Goal: Find specific page/section: Find specific page/section

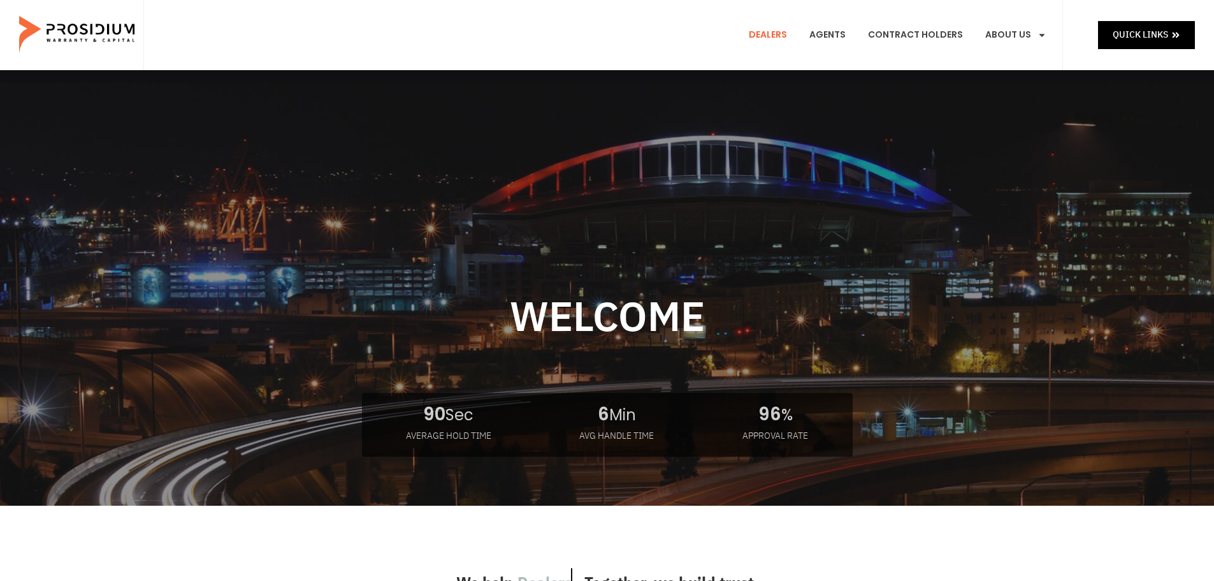
click at [783, 36] on link "Dealers" at bounding box center [767, 34] width 57 height 47
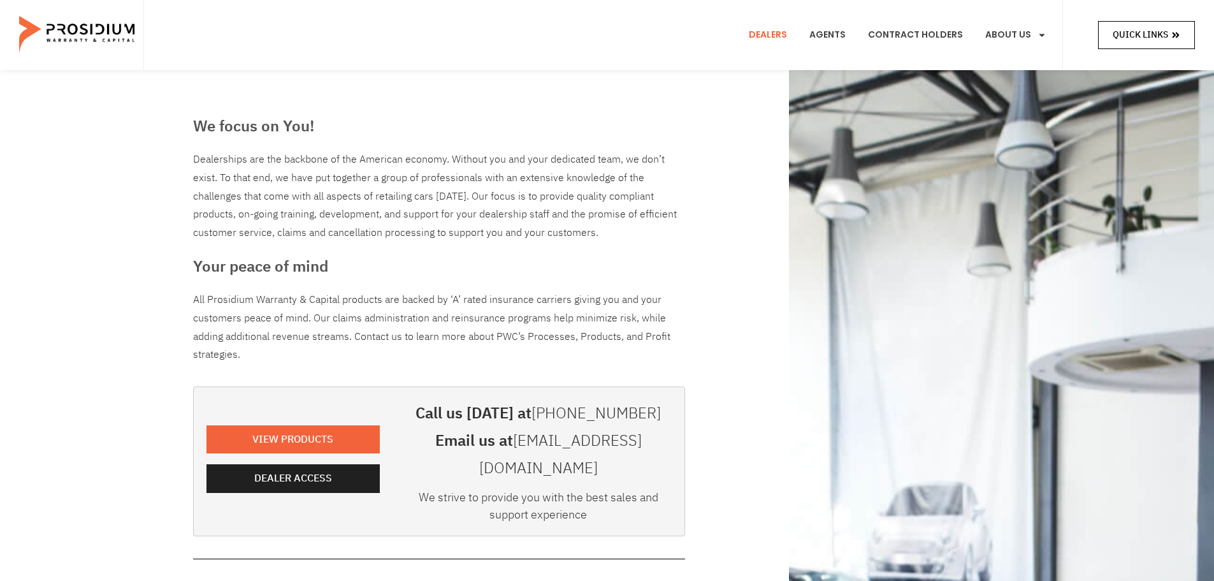
click at [1158, 34] on span "Quick Links" at bounding box center [1140, 35] width 55 height 16
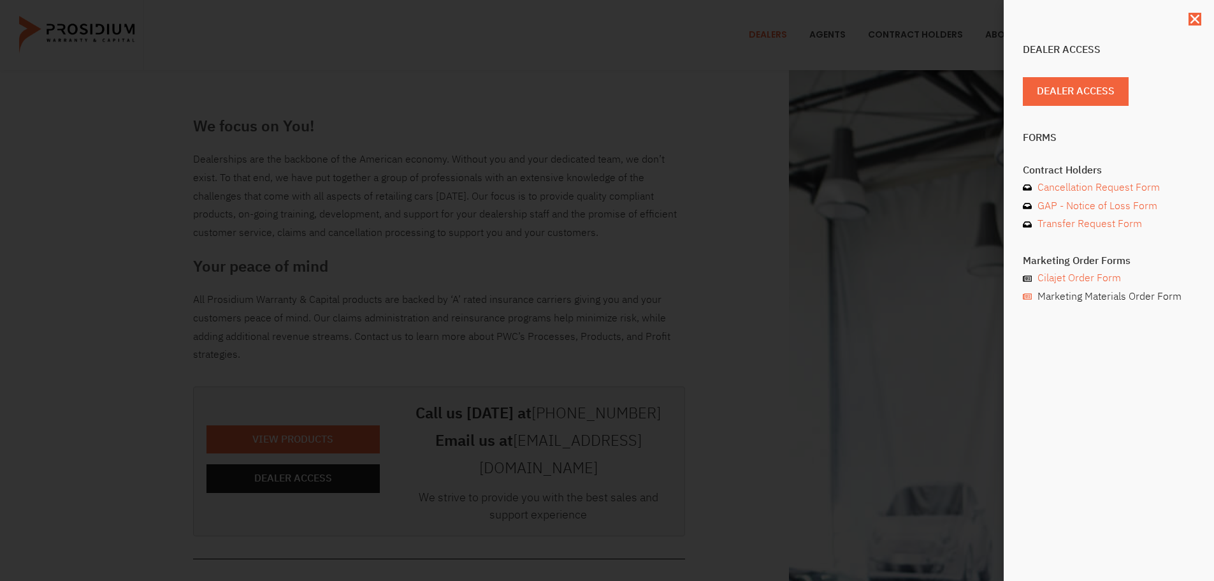
click at [1034, 298] on span at bounding box center [1028, 296] width 11 height 9
click at [673, 254] on div "Dealer Access Dealer Access Forms Contract Holders Cancellation Request Form GA…" at bounding box center [607, 290] width 1214 height 581
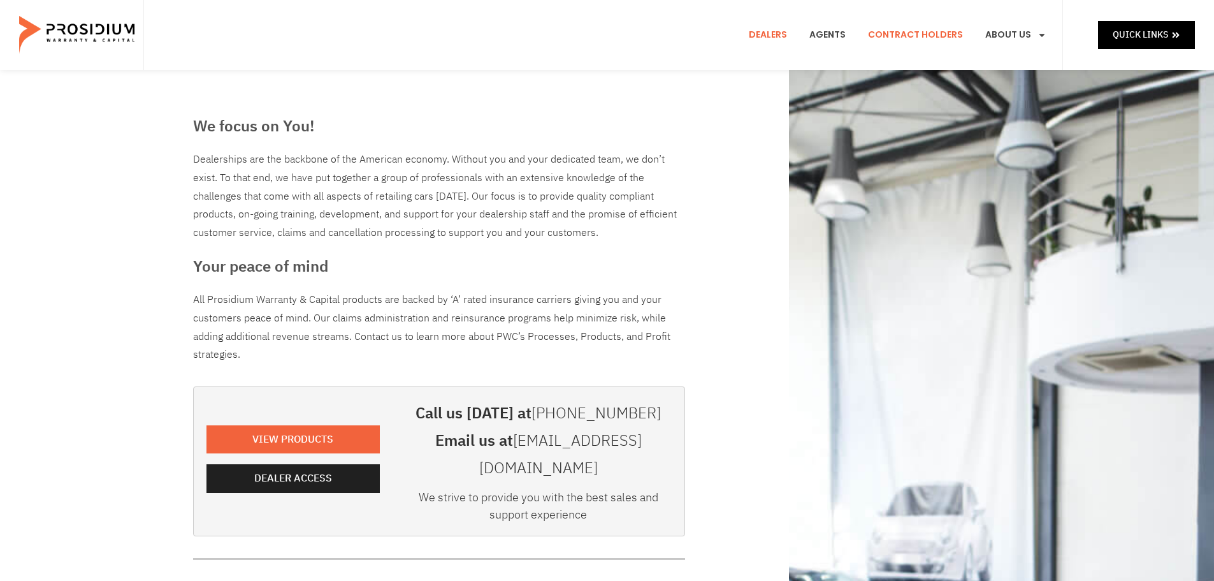
click at [906, 36] on link "Contract Holders" at bounding box center [916, 34] width 114 height 47
click at [769, 34] on link "Dealers" at bounding box center [767, 34] width 57 height 47
click at [1174, 34] on icon at bounding box center [1176, 36] width 7 height 6
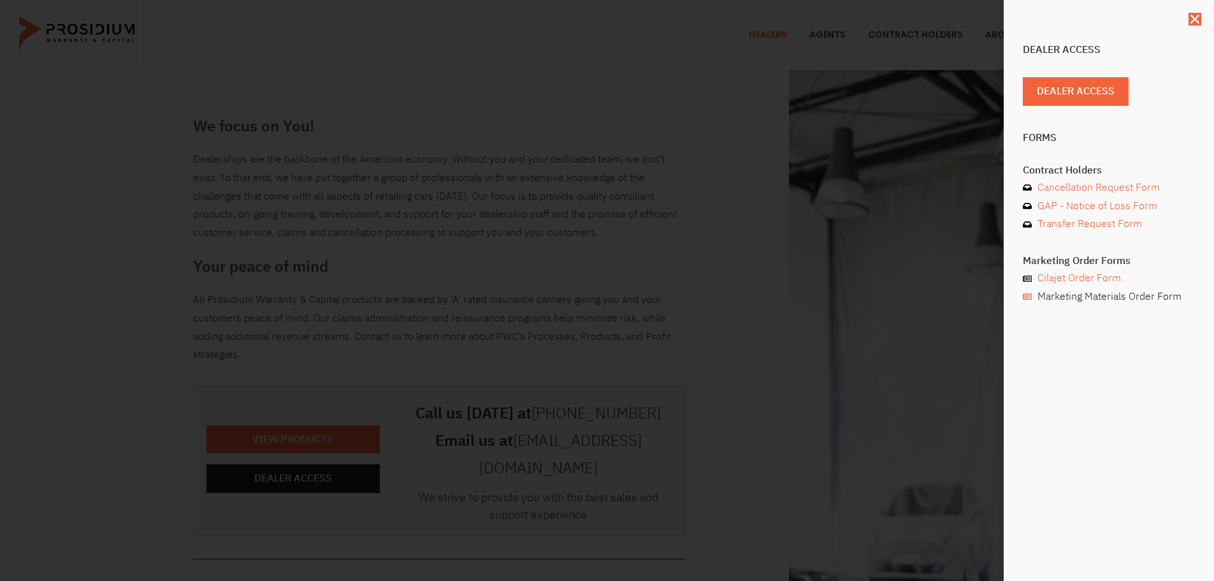
click at [1075, 298] on span "Marketing Materials Order Form" at bounding box center [1108, 297] width 147 height 18
